Goal: Information Seeking & Learning: Learn about a topic

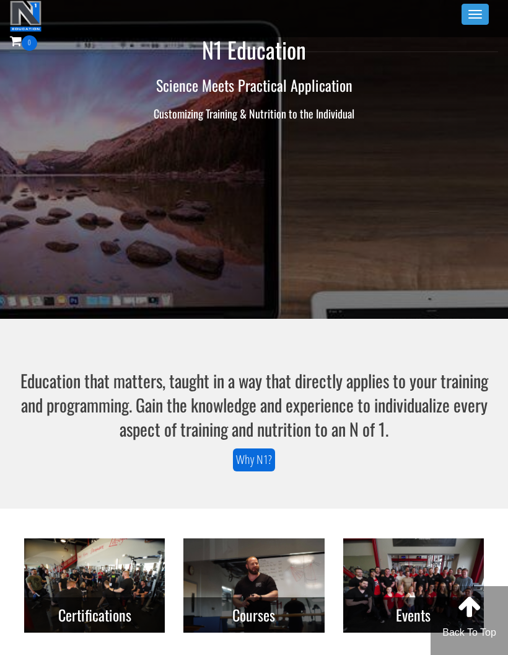
click at [472, 17] on span "button" at bounding box center [476, 17] width 14 height 1
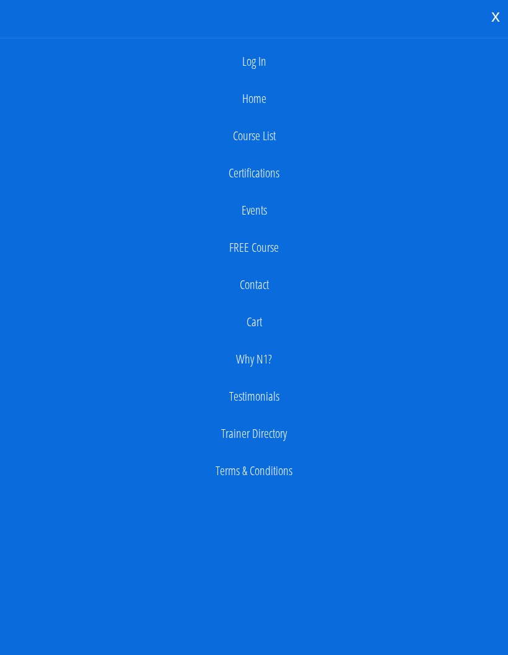
click at [241, 63] on link "Log In" at bounding box center [254, 61] width 496 height 25
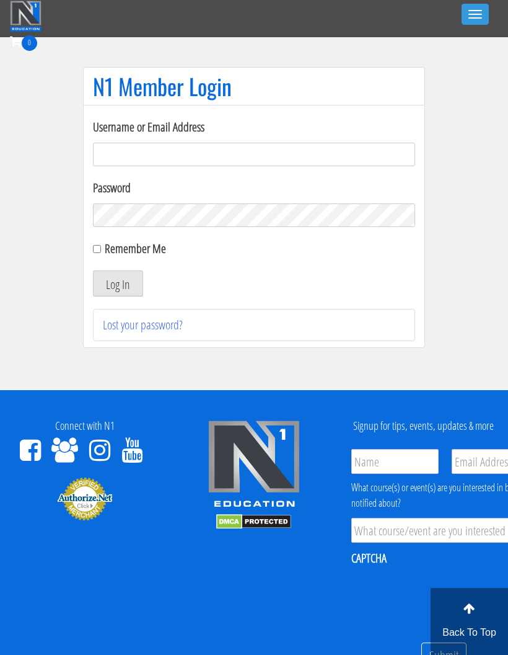
type input "georgiekean@gmail.com"
click at [128, 291] on button "Log In" at bounding box center [118, 283] width 50 height 26
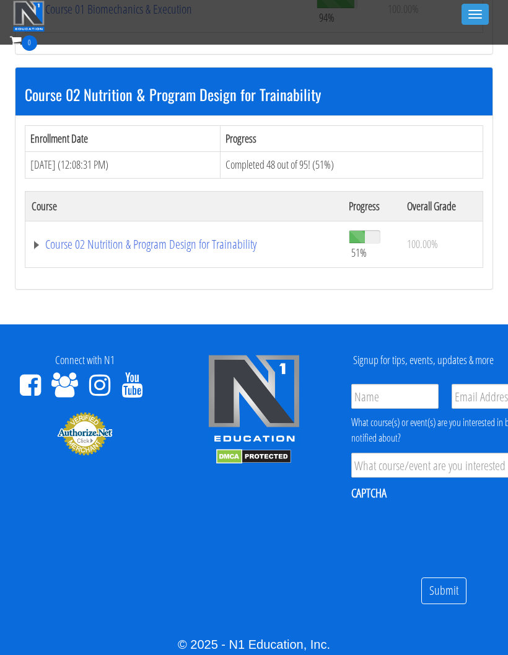
scroll to position [554, 0]
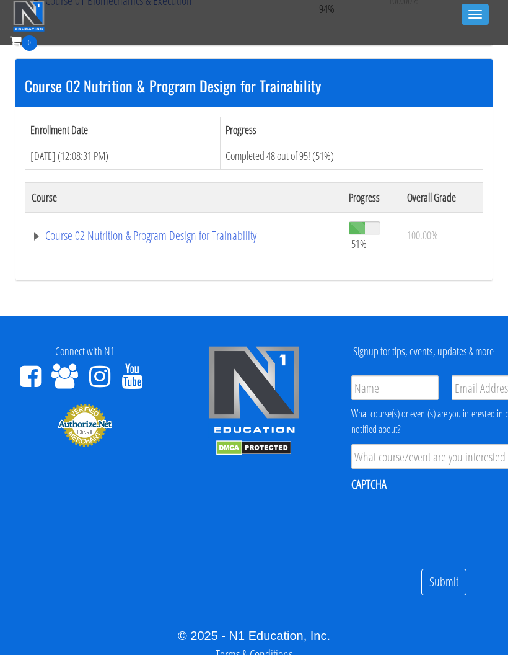
click at [62, 239] on link "Course 02 Nutrition & Program Design for Trainability" at bounding box center [184, 235] width 305 height 12
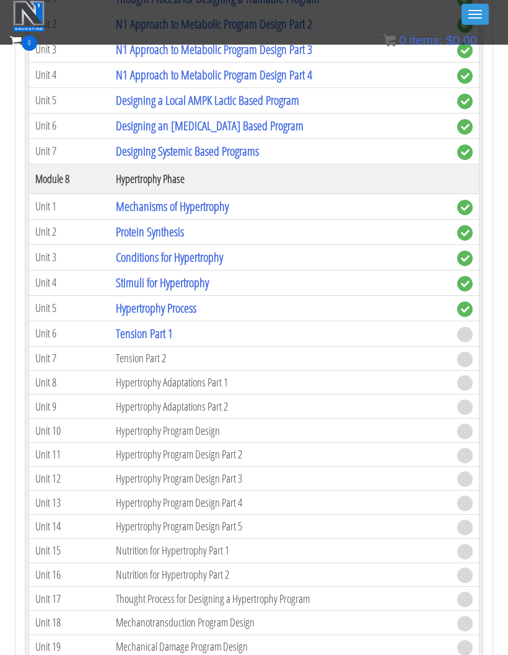
scroll to position [1976, 0]
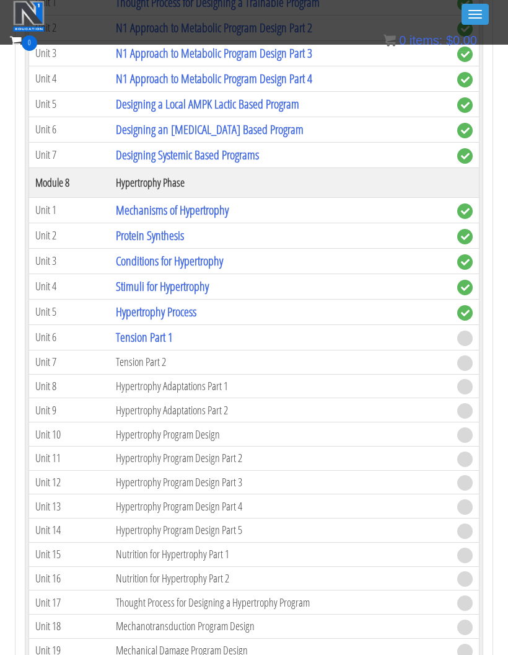
click at [133, 337] on link "Tension Part 1" at bounding box center [144, 337] width 57 height 17
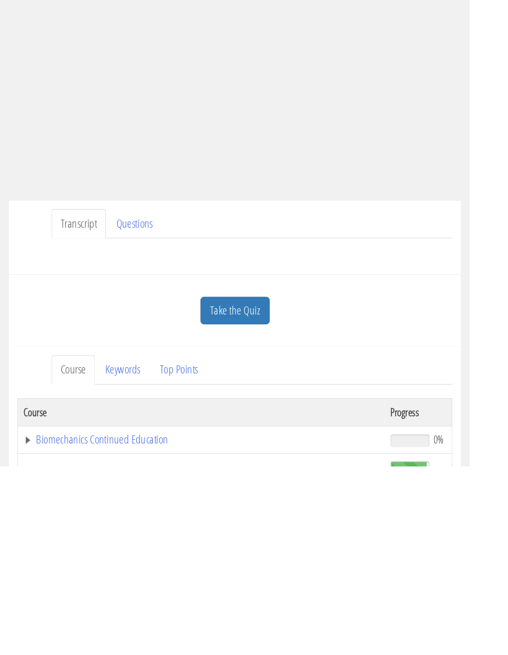
click at [273, 472] on link "Take the Quiz" at bounding box center [254, 487] width 75 height 30
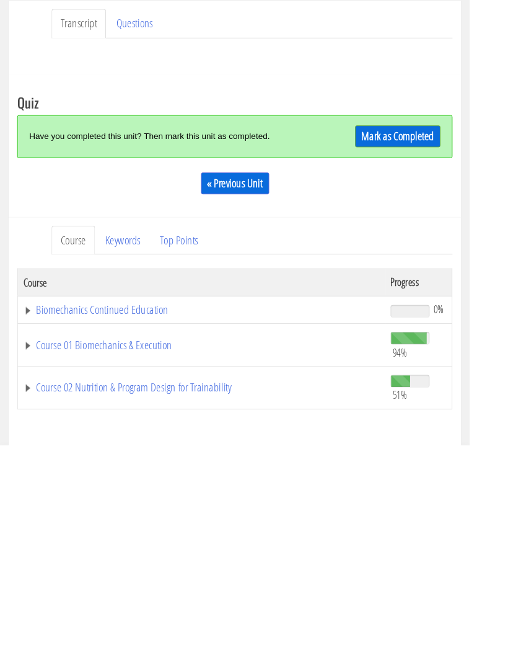
scroll to position [156, 0]
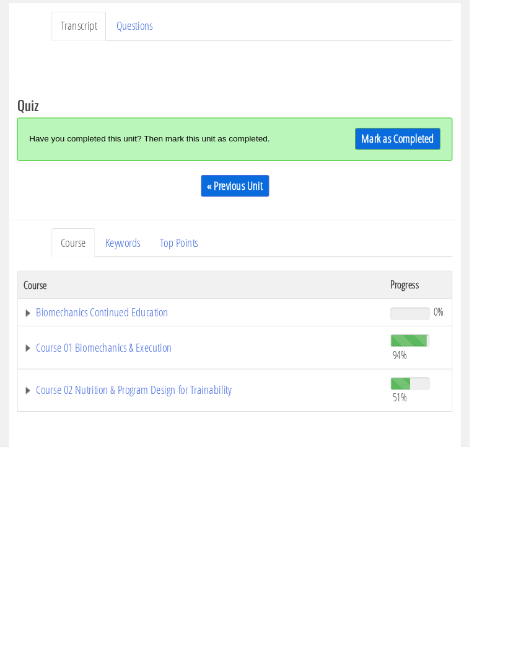
click at [434, 310] on link "Mark as Completed" at bounding box center [430, 322] width 92 height 24
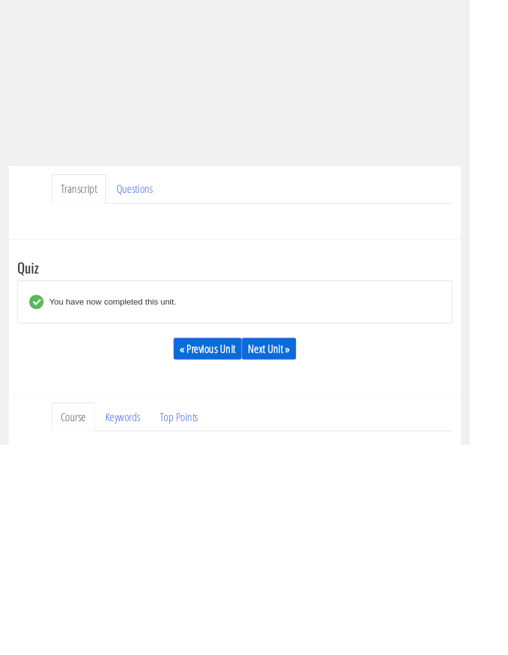
scroll to position [16, 0]
click at [299, 538] on link "Next Unit »" at bounding box center [291, 550] width 59 height 24
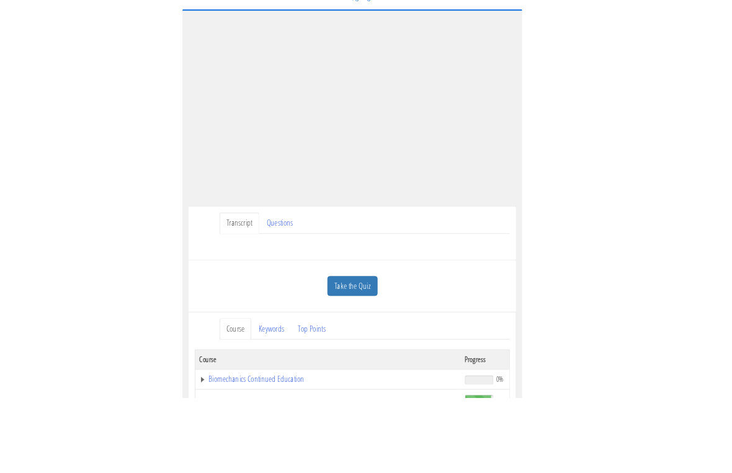
scroll to position [15, 0]
